Goal: Information Seeking & Learning: Learn about a topic

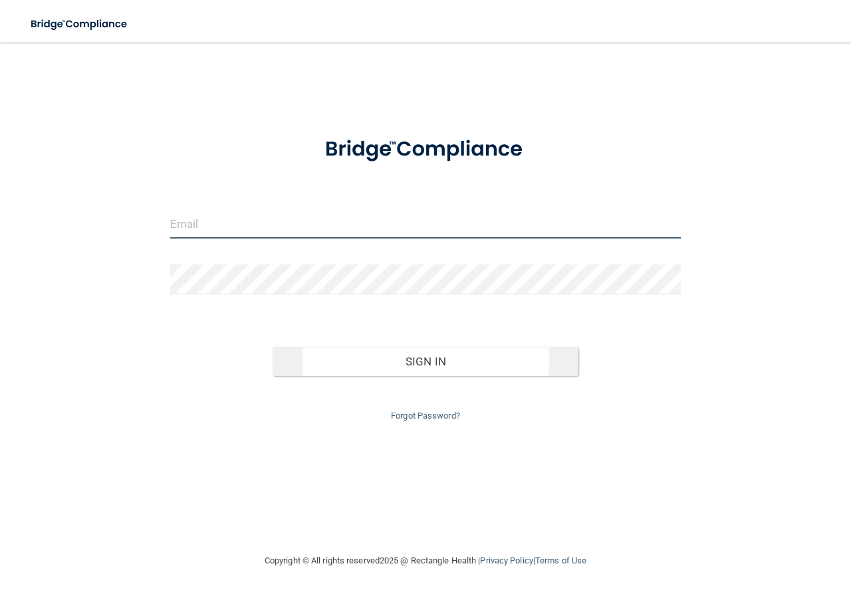
type input "[EMAIL_ADDRESS][DOMAIN_NAME]"
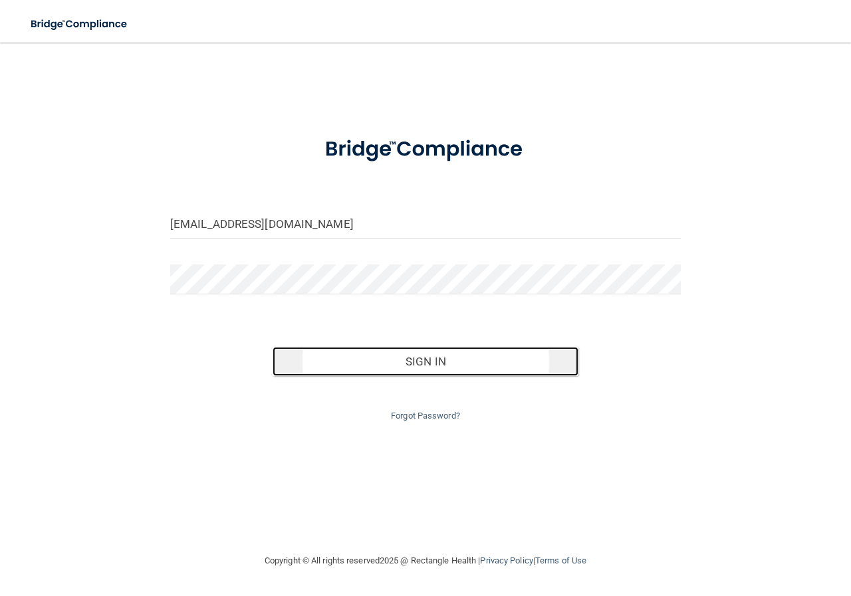
click at [381, 370] on button "Sign In" at bounding box center [426, 361] width 306 height 29
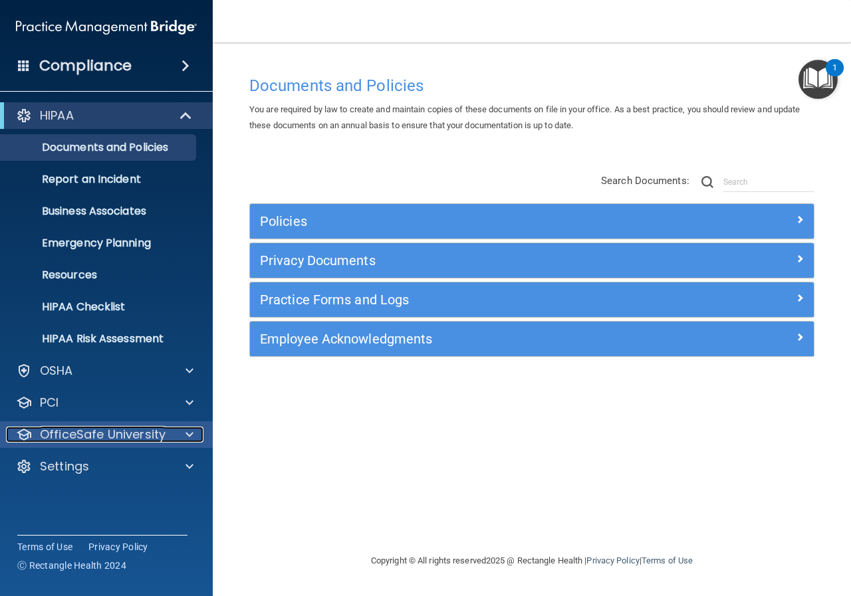
click at [167, 437] on div "OfficeSafe University" at bounding box center [88, 435] width 165 height 16
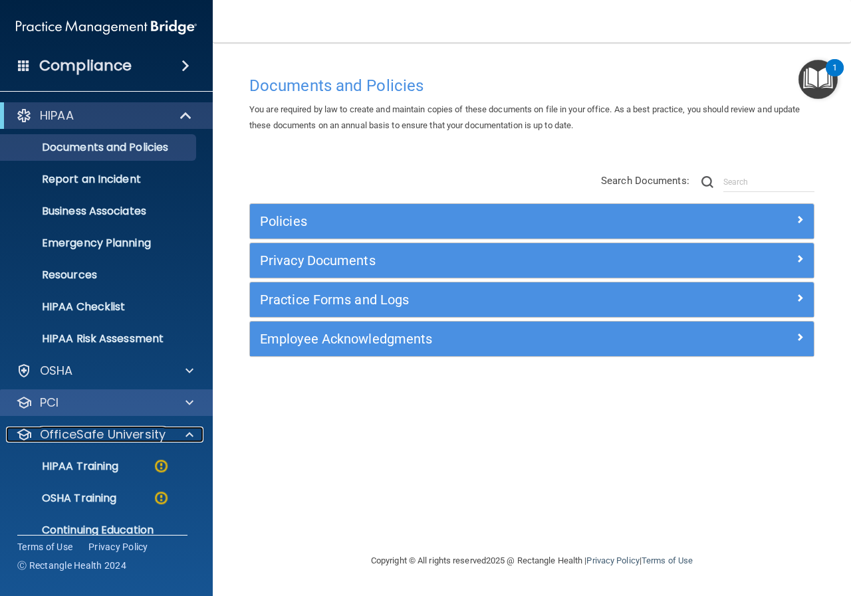
scroll to position [51, 0]
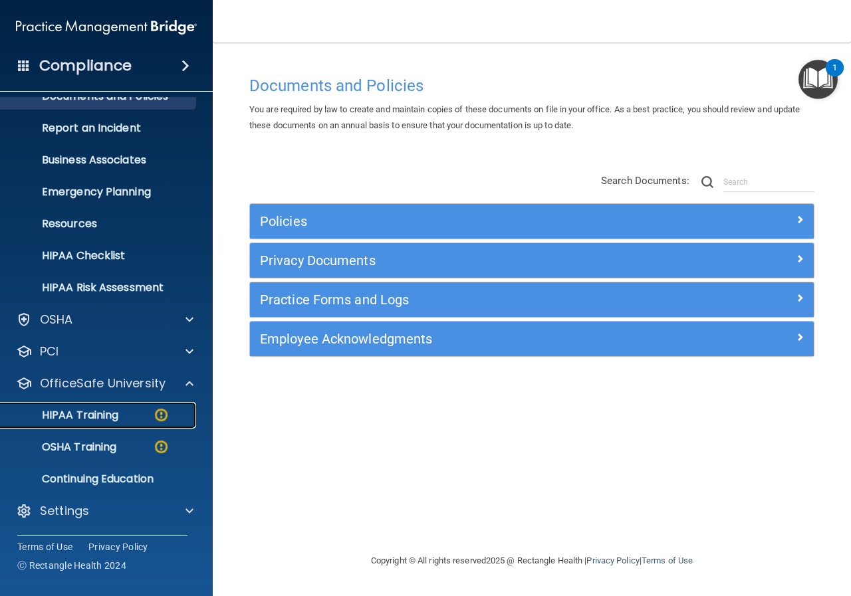
click at [107, 415] on p "HIPAA Training" at bounding box center [64, 415] width 110 height 13
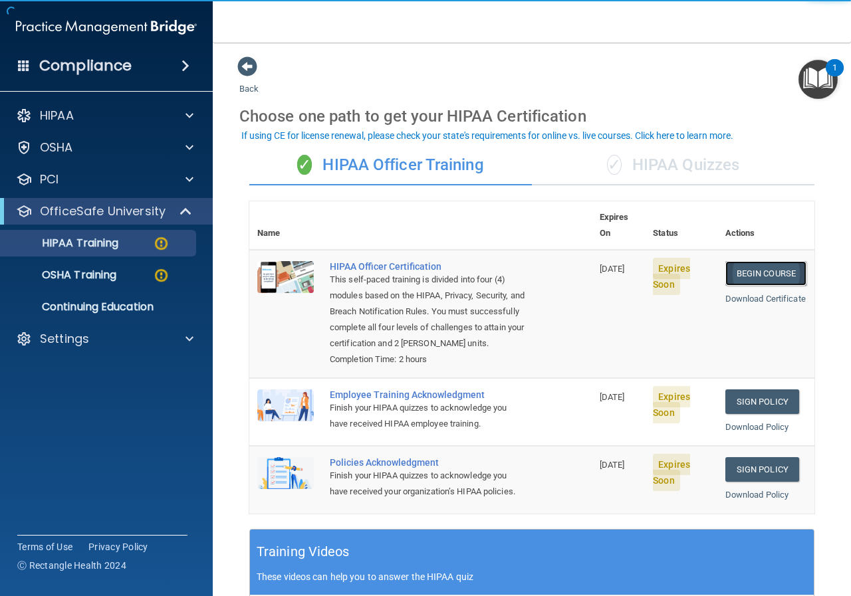
click at [756, 261] on link "Begin Course" at bounding box center [765, 273] width 81 height 25
